Goal: Navigation & Orientation: Find specific page/section

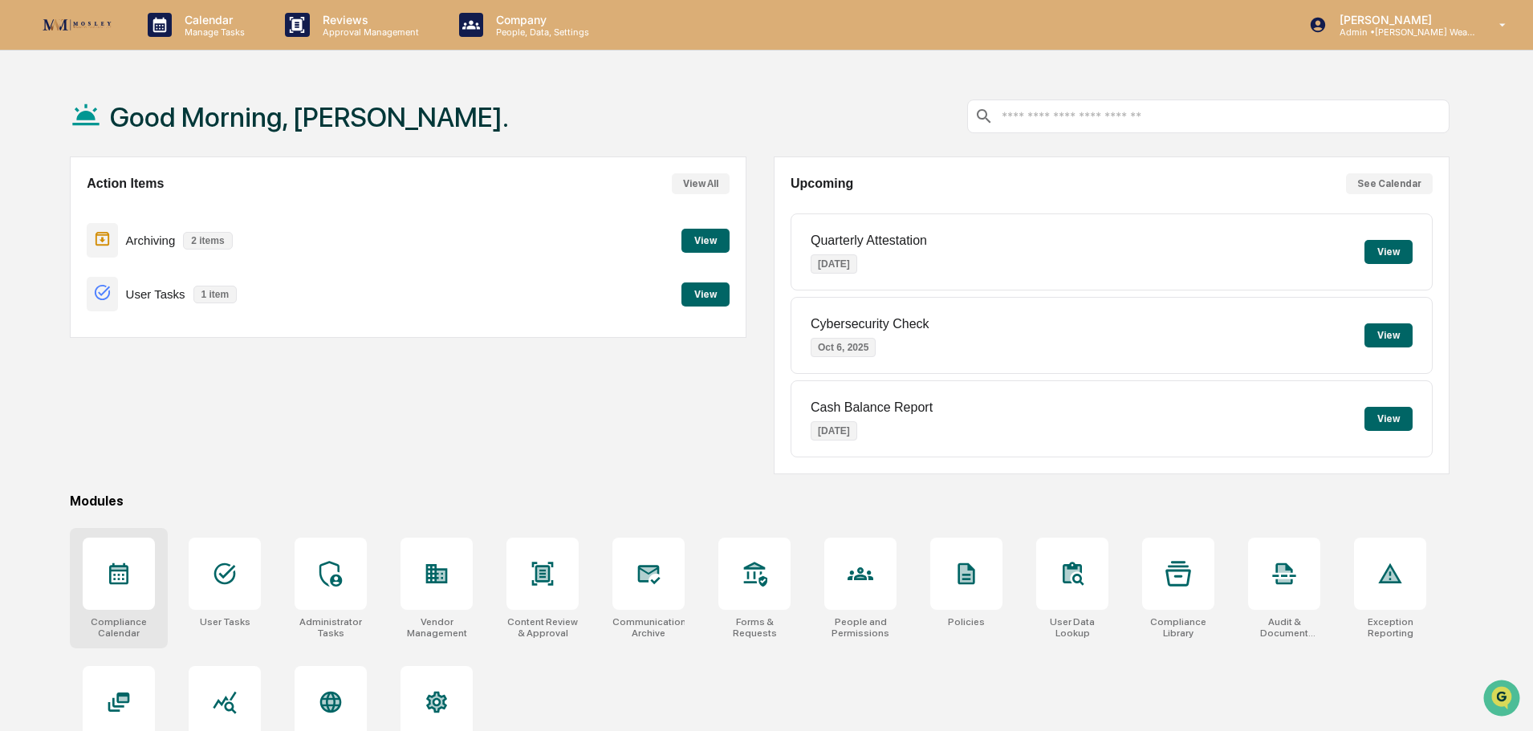
click at [116, 579] on icon at bounding box center [118, 575] width 19 height 22
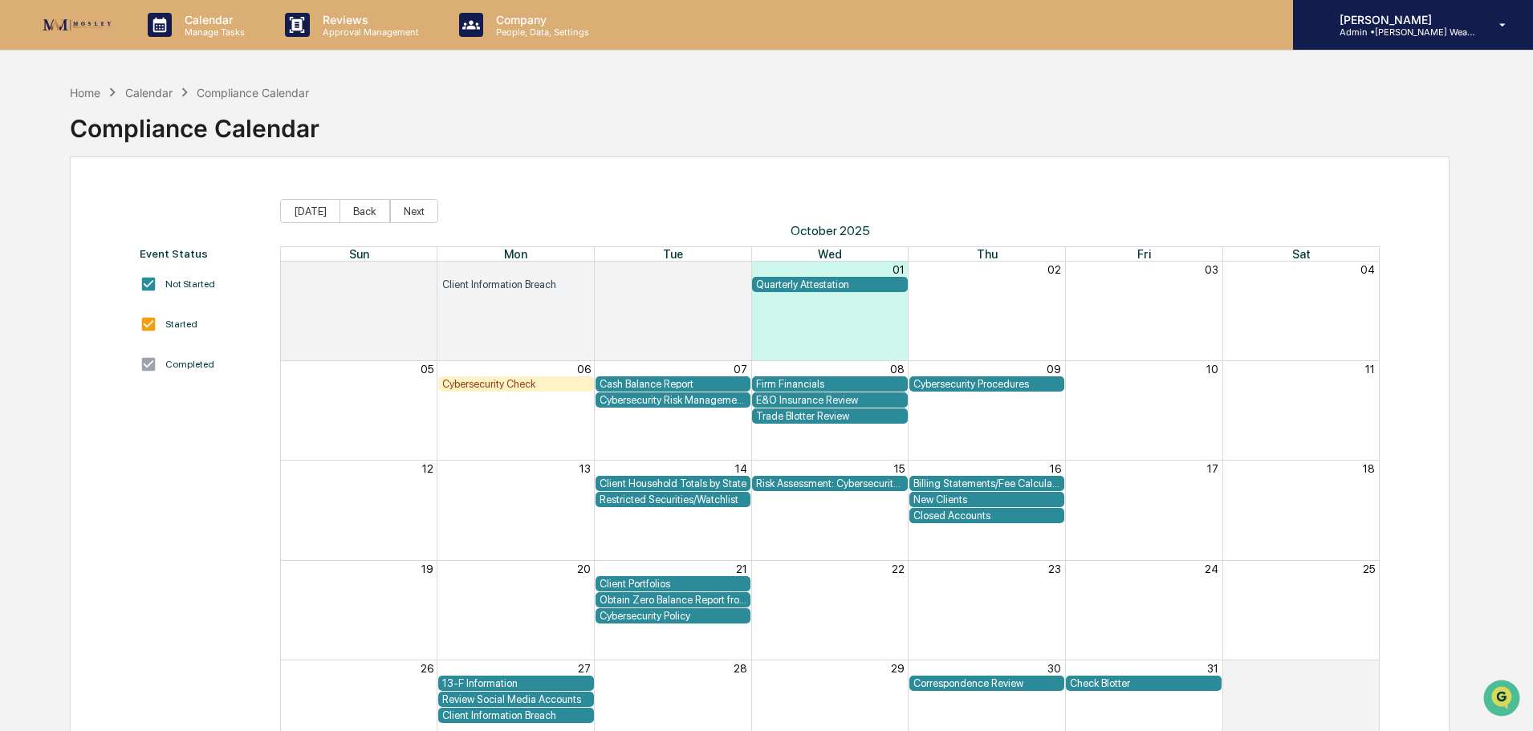
click at [1408, 24] on p "[PERSON_NAME]" at bounding box center [1401, 20] width 149 height 14
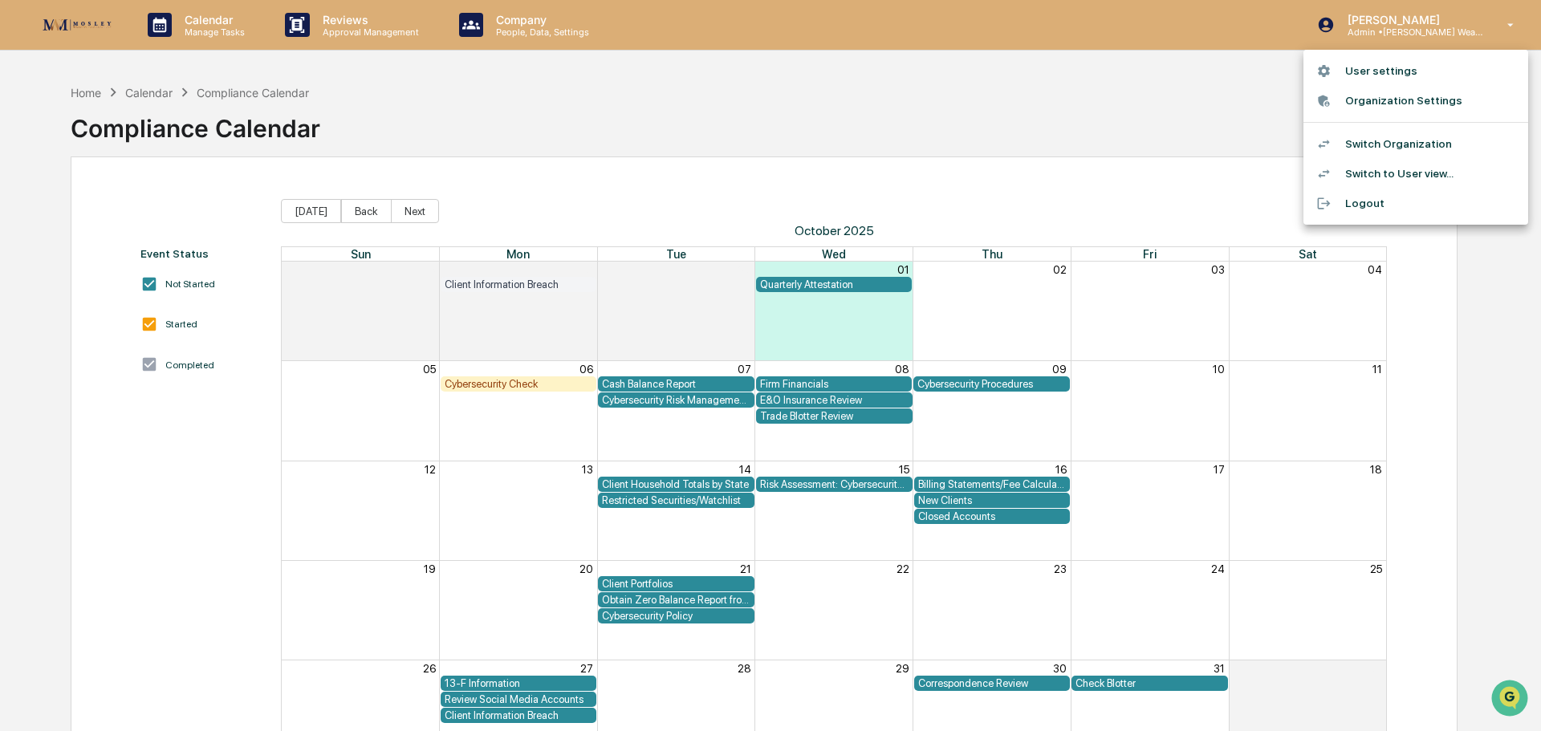
click at [1400, 143] on li "Switch Organization" at bounding box center [1416, 144] width 225 height 30
